Goal: Navigation & Orientation: Find specific page/section

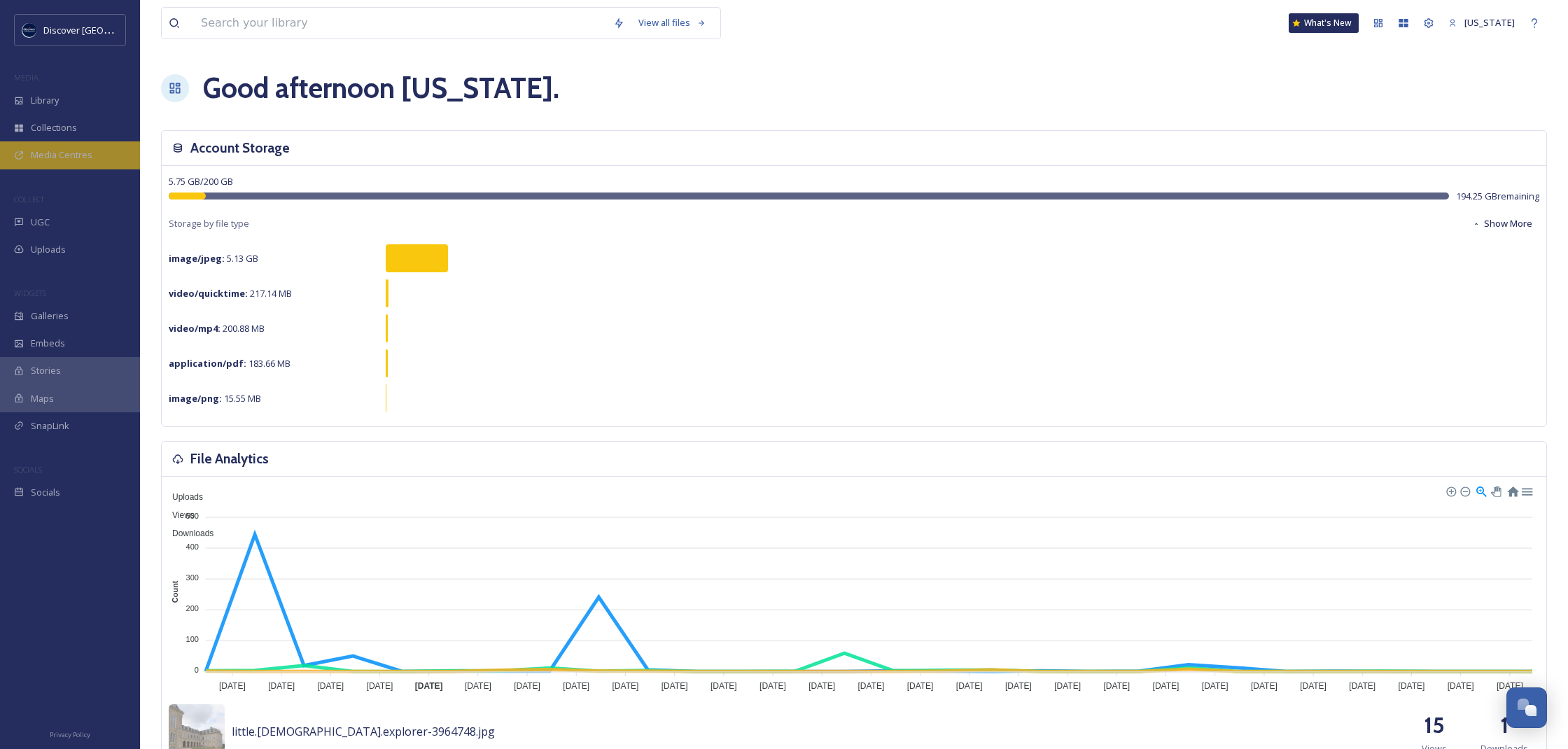
click at [72, 160] on span "Media Centres" at bounding box center [62, 155] width 62 height 13
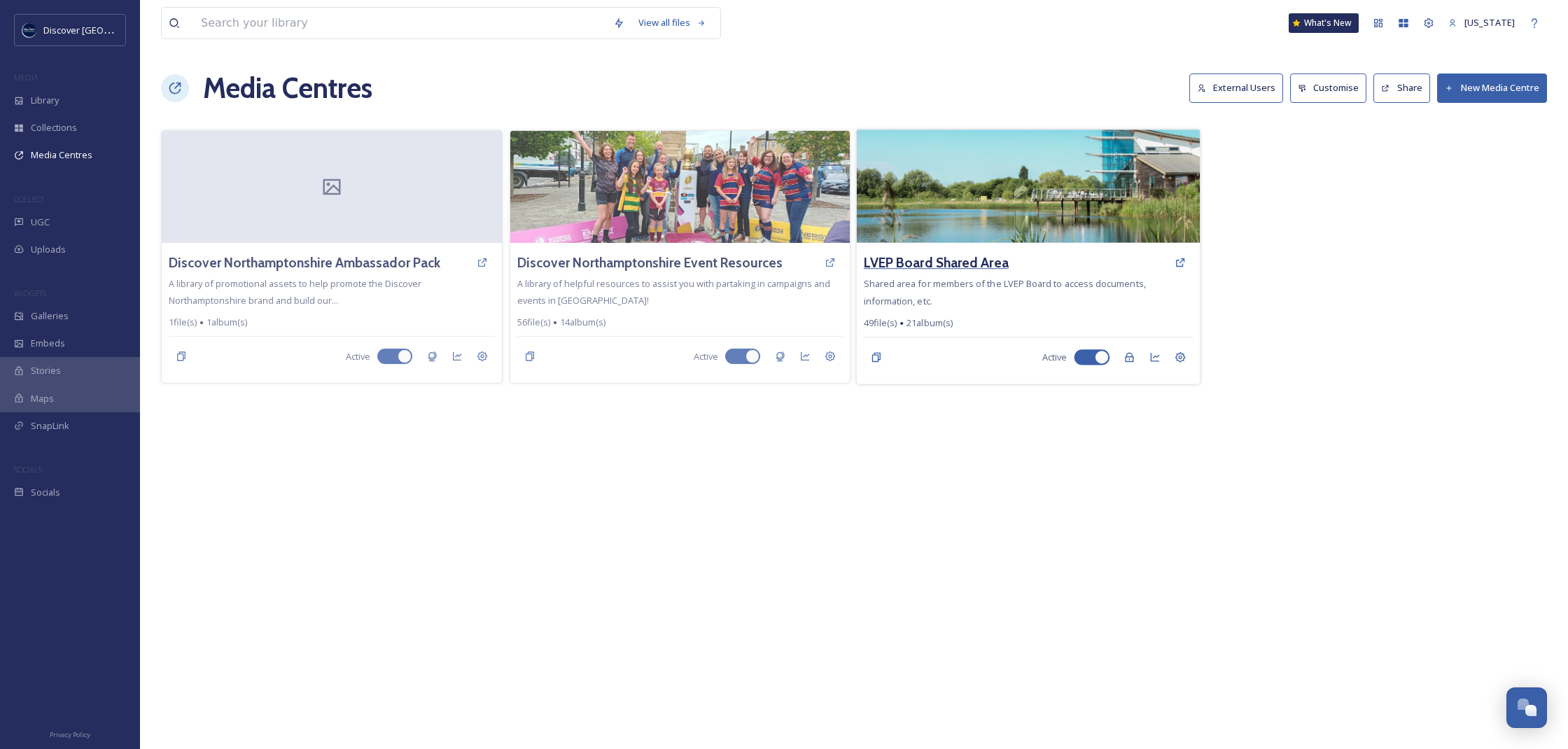
click at [983, 265] on h3 "LVEP Board Shared Area" at bounding box center [936, 263] width 145 height 20
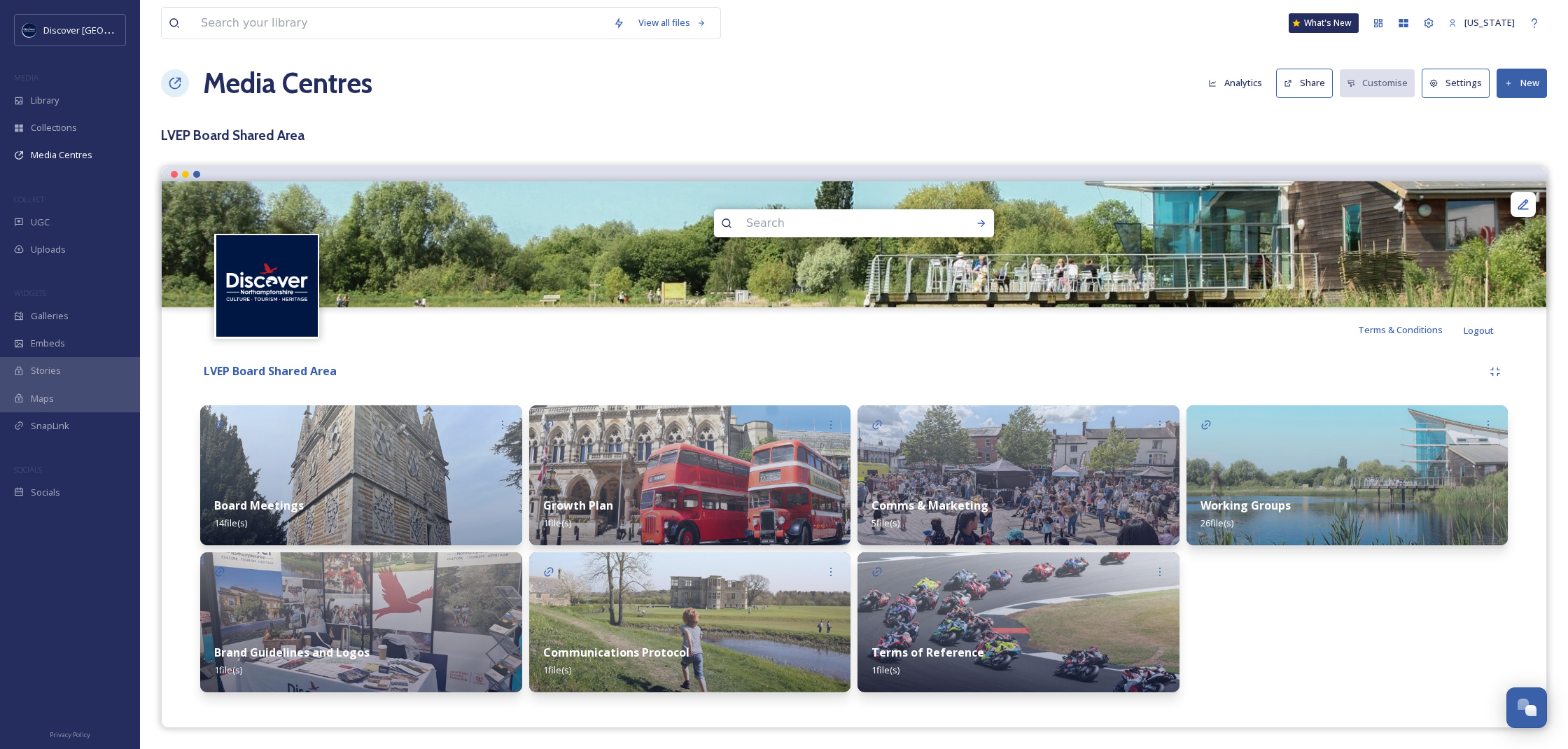
scroll to position [4, 0]
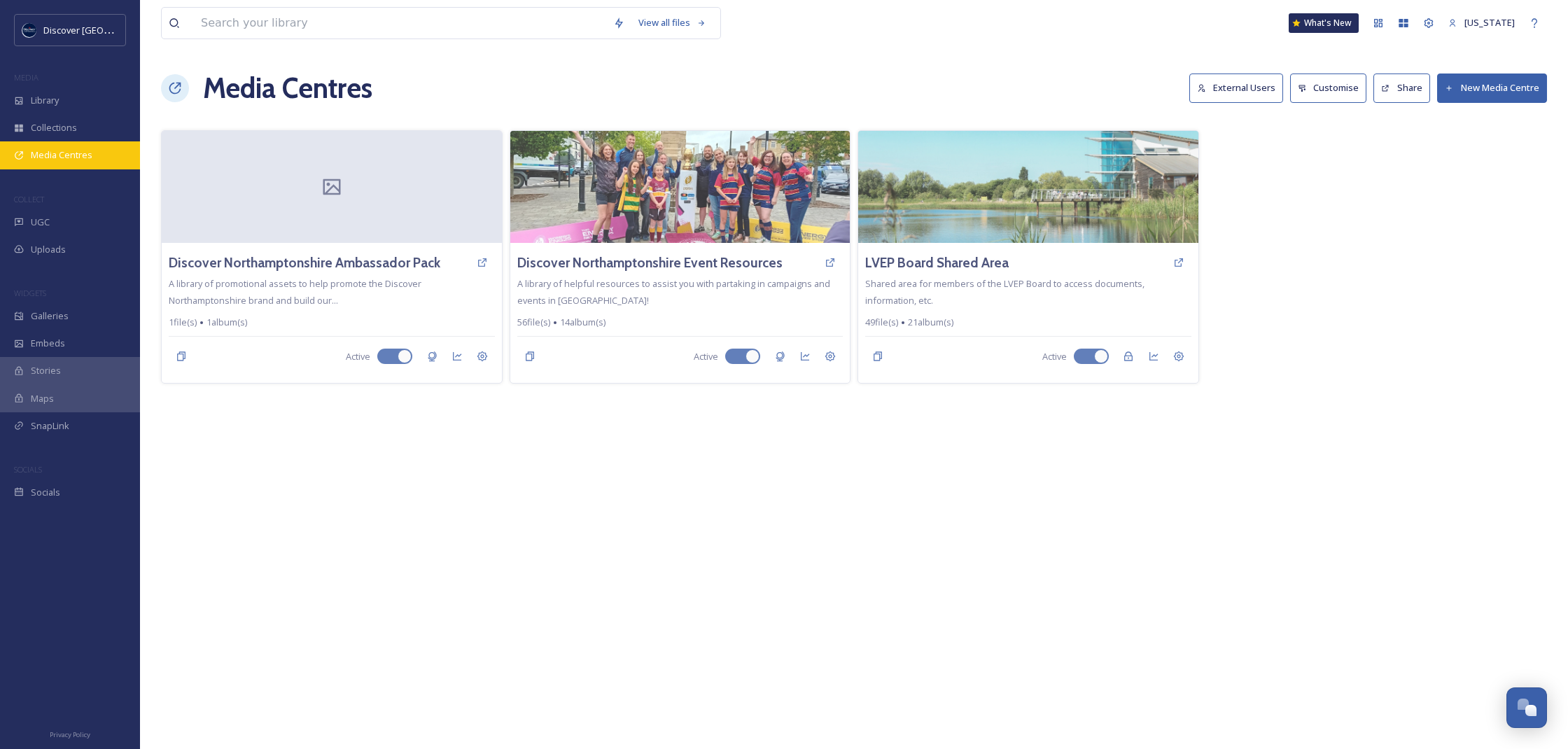
click at [94, 157] on div "Media Centres" at bounding box center [70, 155] width 140 height 27
click at [65, 148] on span "Media Centres" at bounding box center [62, 155] width 62 height 13
click at [51, 155] on span "Media Centres" at bounding box center [62, 155] width 62 height 13
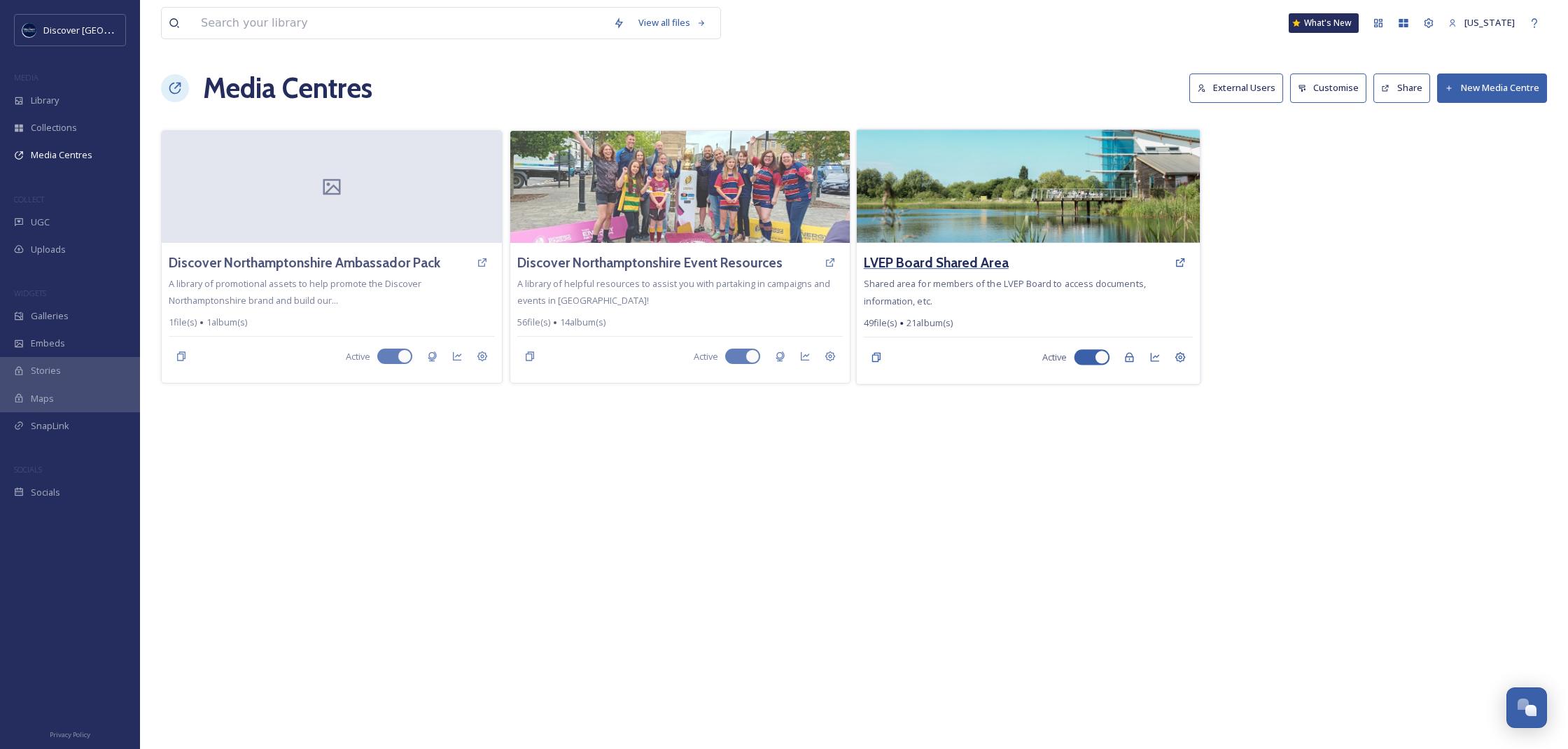
click at [953, 268] on h3 "LVEP Board Shared Area" at bounding box center [936, 263] width 145 height 20
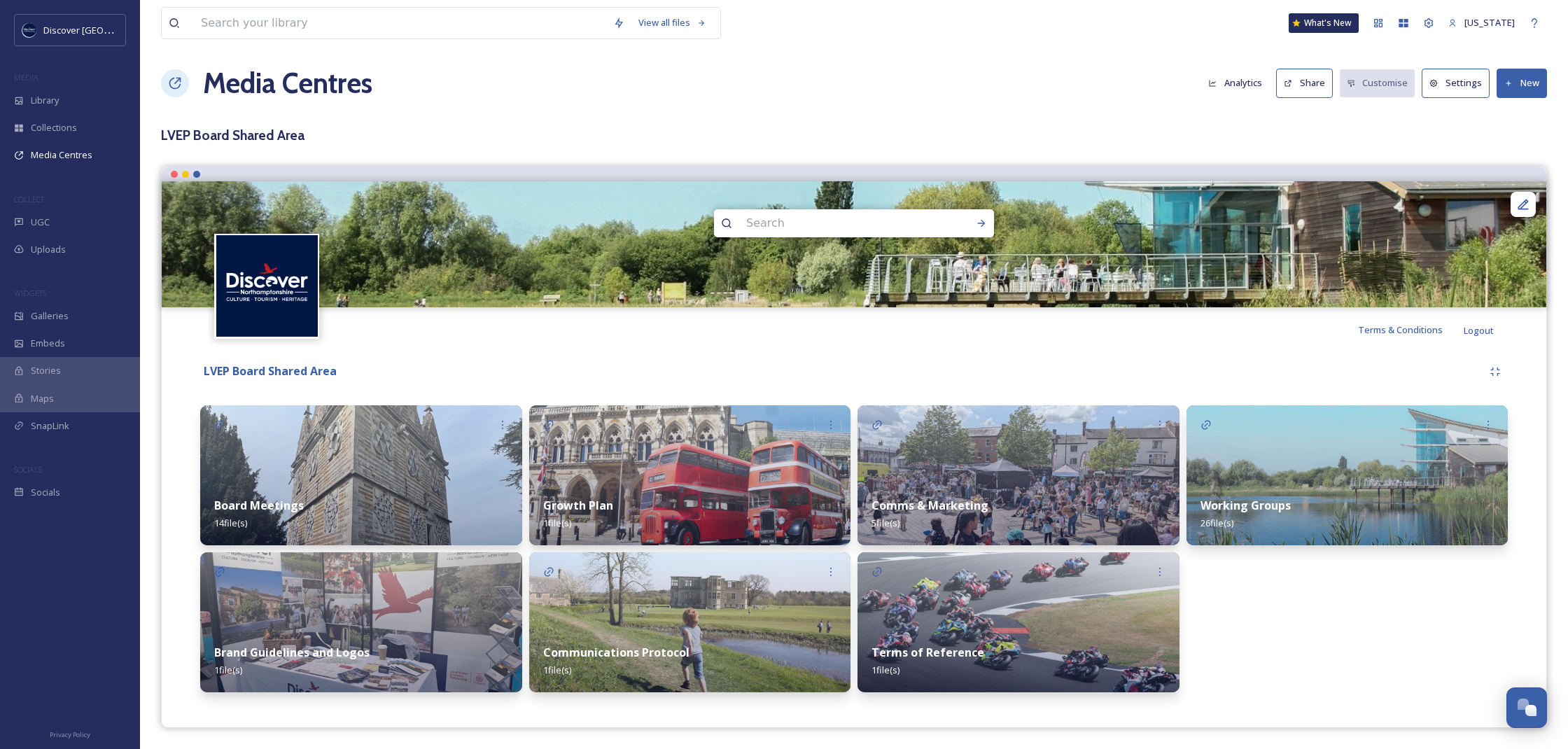
scroll to position [4, 0]
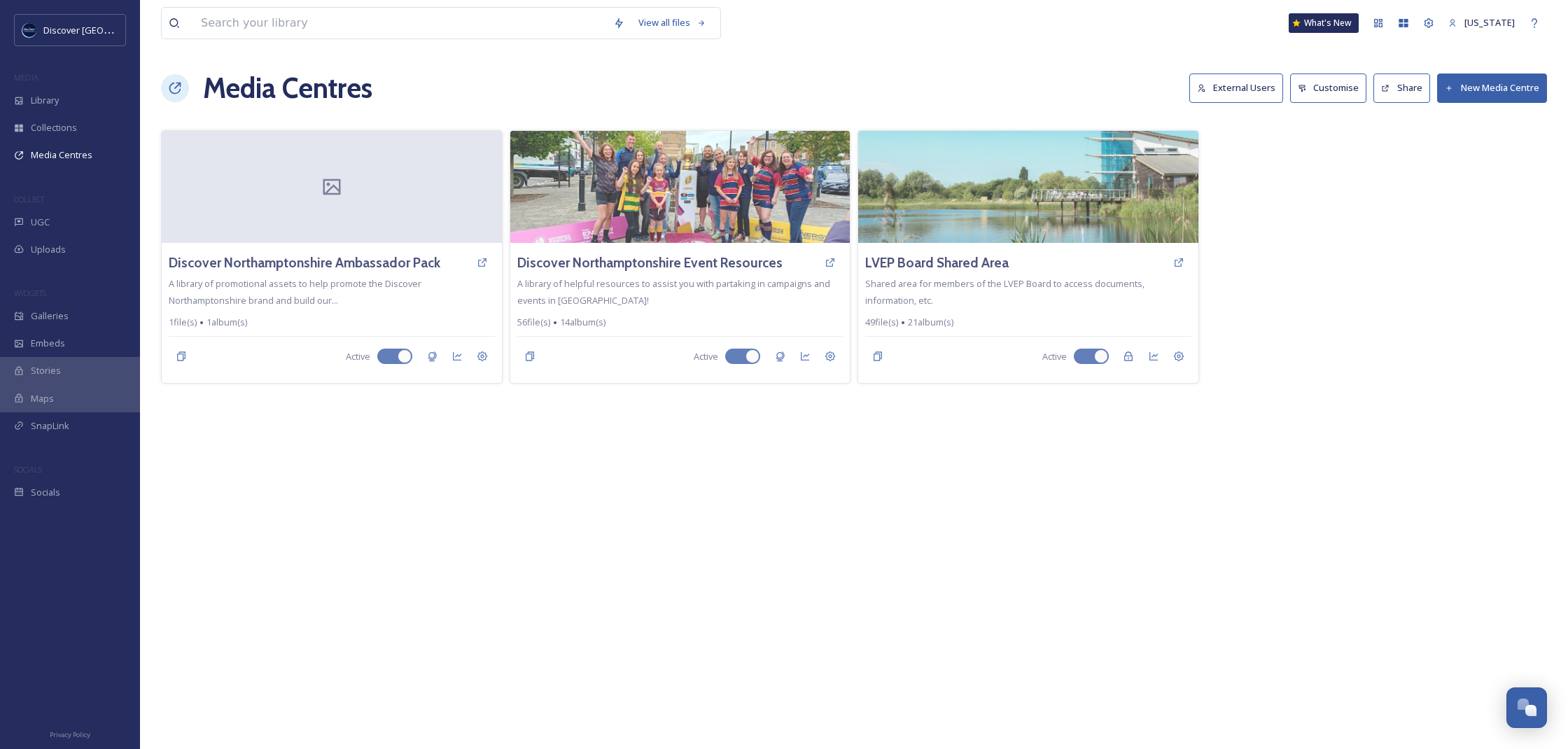
click at [646, 664] on div "View all files What's New [US_STATE] Media Centres External Users Customise Sha…" at bounding box center [854, 374] width 1428 height 749
click at [554, 1] on div "View all files What's [GEOGRAPHIC_DATA][US_STATE]" at bounding box center [854, 23] width 1386 height 46
